Goal: Transaction & Acquisition: Purchase product/service

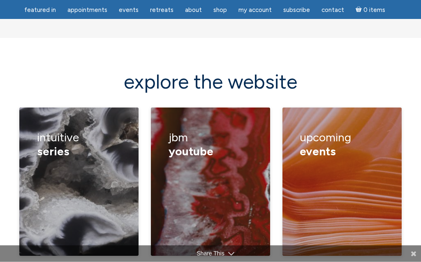
scroll to position [1123, 0]
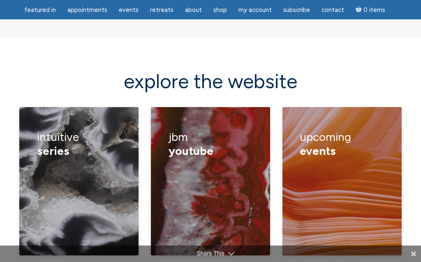
click at [386, 180] on figcaption "upcoming events channeling classes healings retreats calendar" at bounding box center [342, 181] width 119 height 148
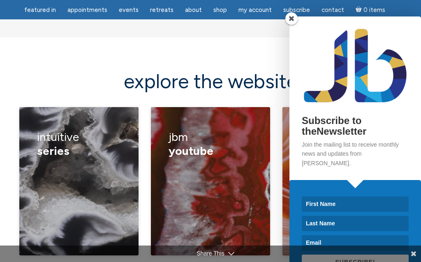
click at [288, 25] on span at bounding box center [292, 18] width 12 height 12
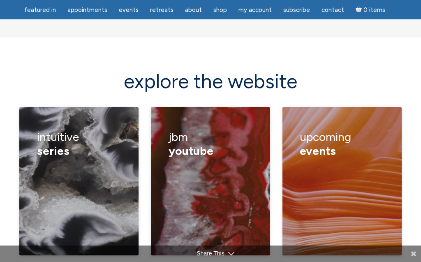
click at [382, 124] on h3 "upcoming events" at bounding box center [342, 143] width 84 height 39
click at [221, 183] on link "retreats" at bounding box center [210, 187] width 24 height 8
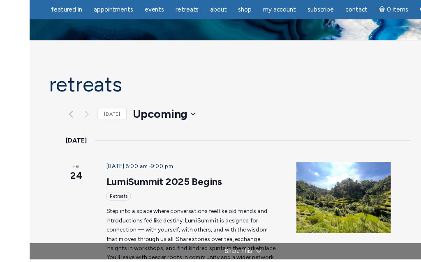
scroll to position [27, 0]
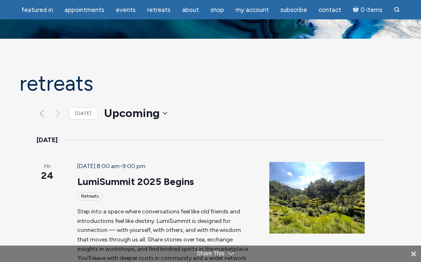
click at [126, 175] on link "LumiSummit 2025 Begins" at bounding box center [135, 181] width 117 height 12
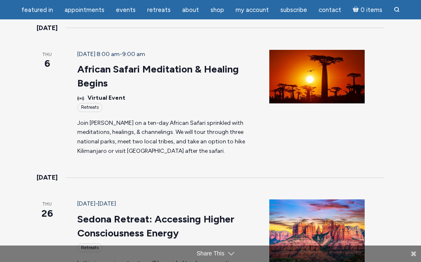
scroll to position [294, 0]
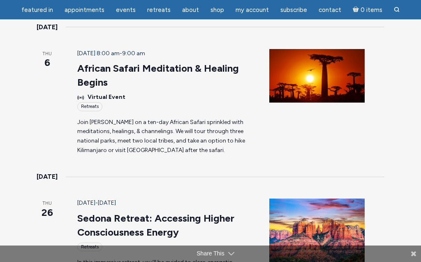
click at [81, 212] on link "Sedona Retreat: Accessing Higher Consciousness Energy" at bounding box center [155, 225] width 157 height 26
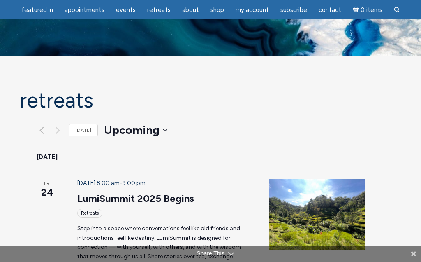
scroll to position [0, 0]
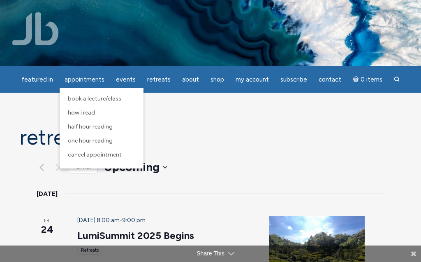
click at [106, 126] on span "Half Hour Reading" at bounding box center [90, 126] width 45 height 7
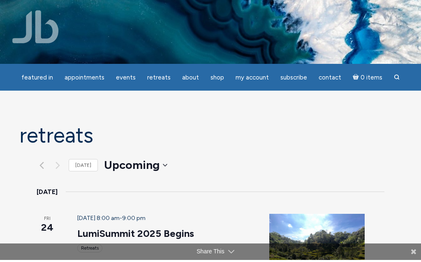
scroll to position [2, 0]
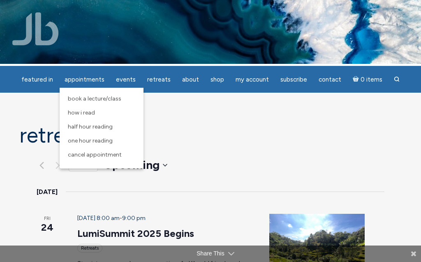
click at [92, 113] on span "How I Read" at bounding box center [81, 112] width 27 height 7
click at [108, 141] on span "One Hour Reading" at bounding box center [90, 140] width 45 height 7
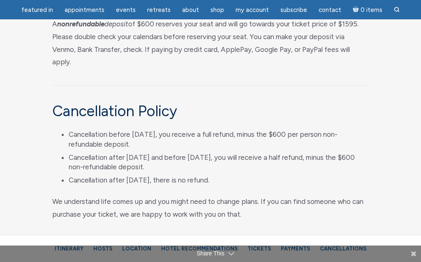
scroll to position [4754, 0]
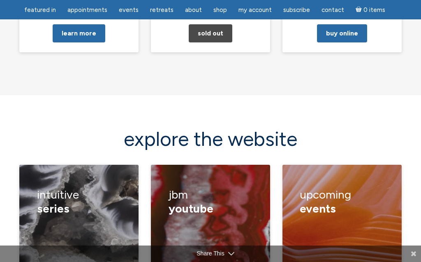
scroll to position [1059, 0]
